Goal: Information Seeking & Learning: Learn about a topic

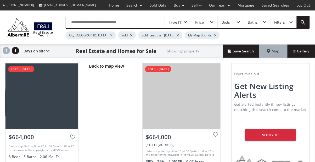
click at [108, 67] on span "Back to map view" at bounding box center [106, 66] width 35 height 6
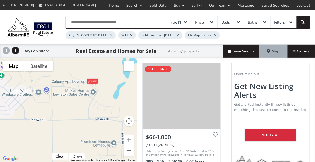
click at [182, 23] on div "Type (1)" at bounding box center [176, 22] width 14 height 4
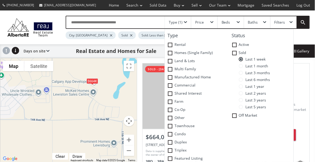
click at [240, 69] on label "Last 1 month" at bounding box center [266, 67] width 55 height 7
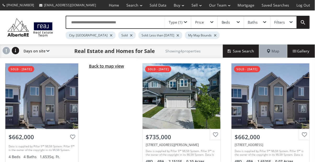
click at [107, 67] on span "Back to map view" at bounding box center [106, 66] width 35 height 6
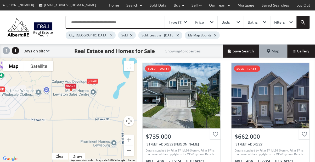
scroll to position [0, 0]
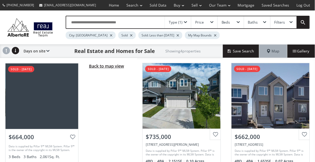
click at [113, 63] on span "Back to map view" at bounding box center [106, 66] width 35 height 6
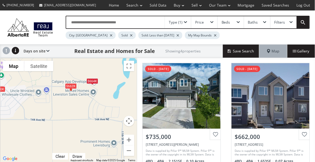
click at [181, 24] on div "Type (1)" at bounding box center [176, 22] width 14 height 4
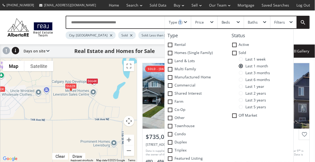
click at [242, 59] on span at bounding box center [241, 59] width 4 height 4
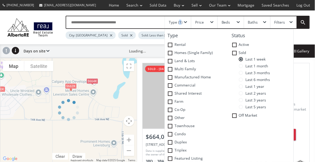
click at [125, 98] on div at bounding box center [68, 110] width 137 height 104
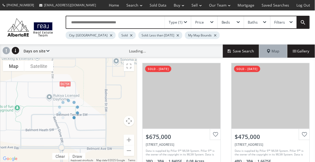
click at [66, 86] on div at bounding box center [68, 110] width 137 height 104
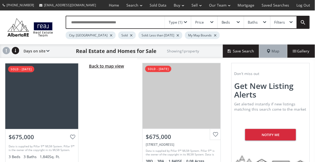
click at [115, 66] on span "Back to map view" at bounding box center [106, 66] width 35 height 6
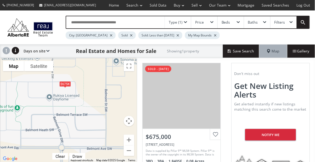
click at [184, 24] on div "Type (1)" at bounding box center [178, 22] width 26 height 12
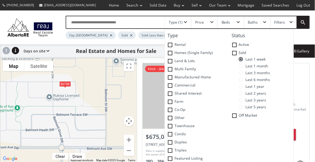
click at [246, 67] on span "Last 1 month" at bounding box center [255, 66] width 25 height 4
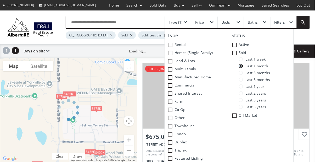
click at [74, 93] on div at bounding box center [68, 110] width 137 height 104
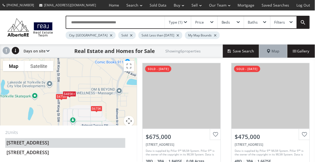
click at [58, 145] on li "135 Belmont Passage SW #305" at bounding box center [65, 143] width 120 height 10
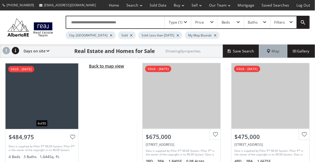
click at [110, 65] on span "Back to map view" at bounding box center [106, 66] width 35 height 6
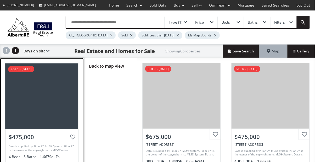
click at [62, 97] on div at bounding box center [41, 95] width 73 height 65
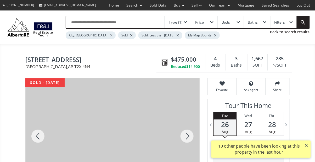
click at [186, 133] on div at bounding box center [187, 135] width 25 height 115
click at [185, 135] on div at bounding box center [187, 135] width 25 height 115
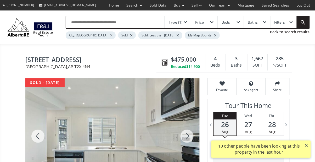
click at [186, 137] on div at bounding box center [187, 135] width 25 height 115
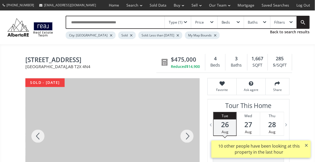
click at [187, 136] on div at bounding box center [187, 135] width 25 height 115
click at [188, 138] on div at bounding box center [187, 135] width 25 height 115
click at [191, 137] on div at bounding box center [187, 135] width 25 height 115
click at [189, 138] on div at bounding box center [187, 135] width 25 height 115
click at [38, 133] on div at bounding box center [37, 135] width 25 height 115
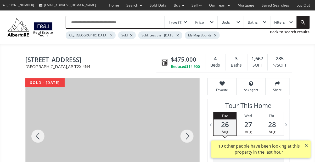
click at [190, 138] on div at bounding box center [187, 135] width 25 height 115
click at [187, 137] on div at bounding box center [187, 135] width 25 height 115
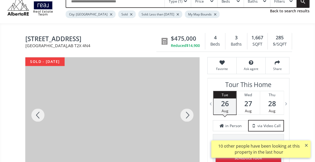
scroll to position [21, 0]
click at [188, 119] on div at bounding box center [187, 114] width 25 height 115
click at [188, 117] on div at bounding box center [187, 114] width 25 height 115
click at [186, 118] on div at bounding box center [187, 114] width 25 height 115
click at [188, 118] on div at bounding box center [187, 114] width 25 height 115
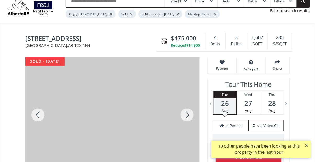
click at [188, 117] on div at bounding box center [187, 114] width 25 height 115
click at [188, 119] on div at bounding box center [187, 114] width 25 height 115
click at [191, 118] on div at bounding box center [187, 114] width 25 height 115
click at [192, 117] on div at bounding box center [187, 114] width 25 height 115
click at [193, 117] on div at bounding box center [187, 114] width 25 height 115
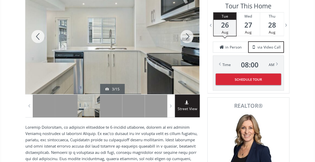
scroll to position [99, 0]
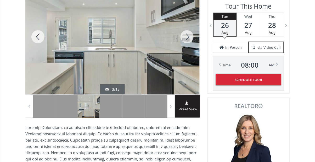
click at [186, 31] on div at bounding box center [187, 36] width 25 height 115
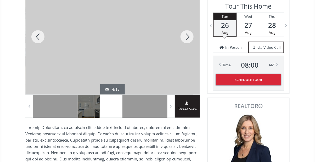
click at [181, 40] on div at bounding box center [187, 36] width 25 height 115
